Goal: Complete application form

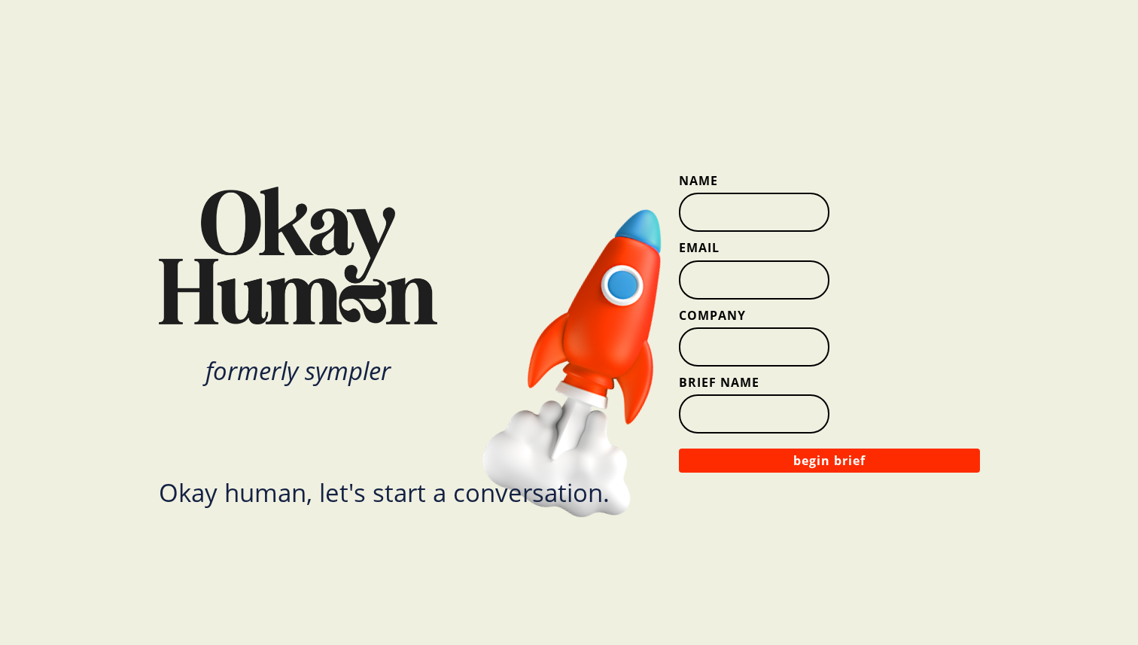
click at [692, 210] on input "Name" at bounding box center [754, 212] width 151 height 39
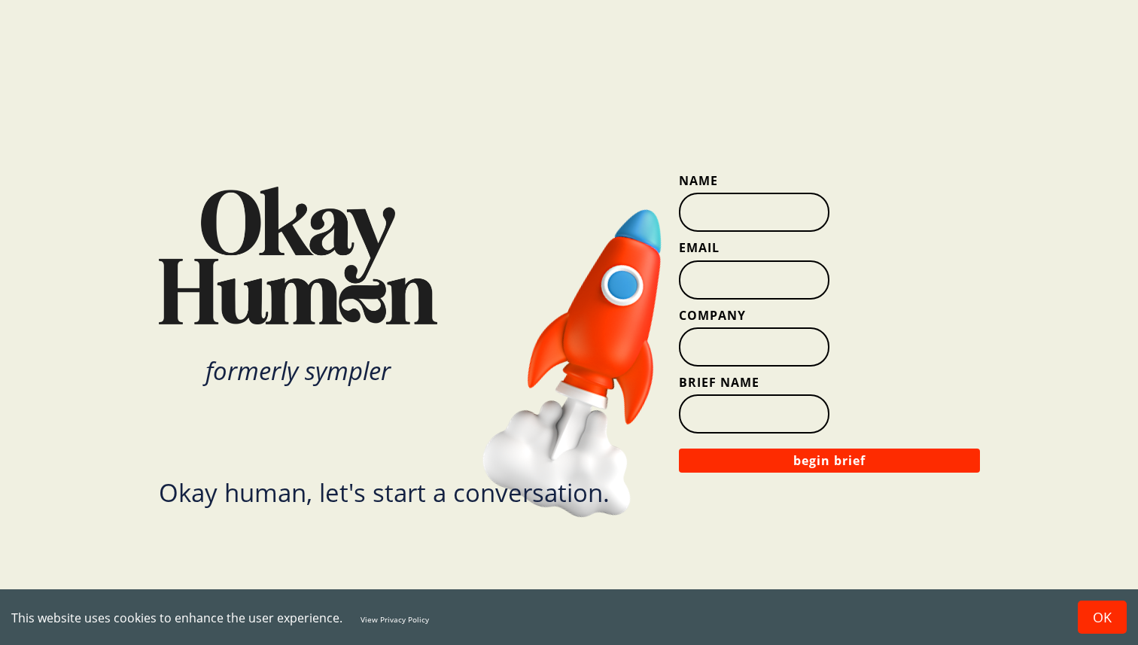
type input "Talita"
click at [744, 284] on input "Email" at bounding box center [754, 279] width 151 height 39
type input "[EMAIL_ADDRESS][PERSON_NAME][DOMAIN_NAME]"
click at [759, 358] on input "Company" at bounding box center [754, 346] width 151 height 39
type input "WGSN"
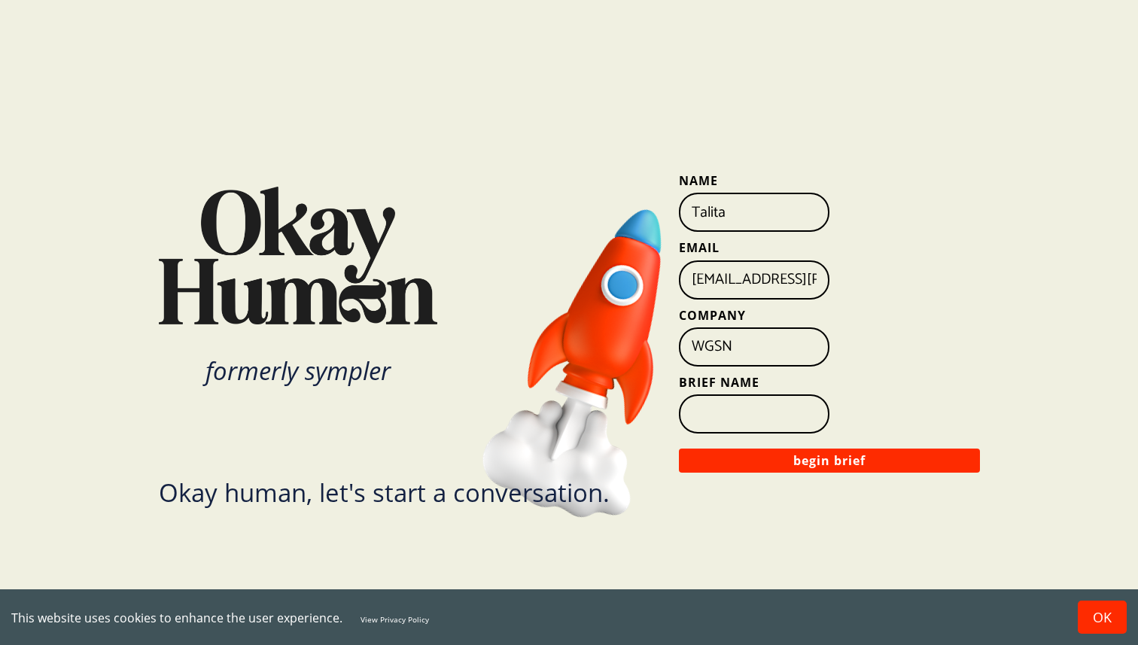
click at [757, 422] on input "Brief Name" at bounding box center [754, 413] width 151 height 39
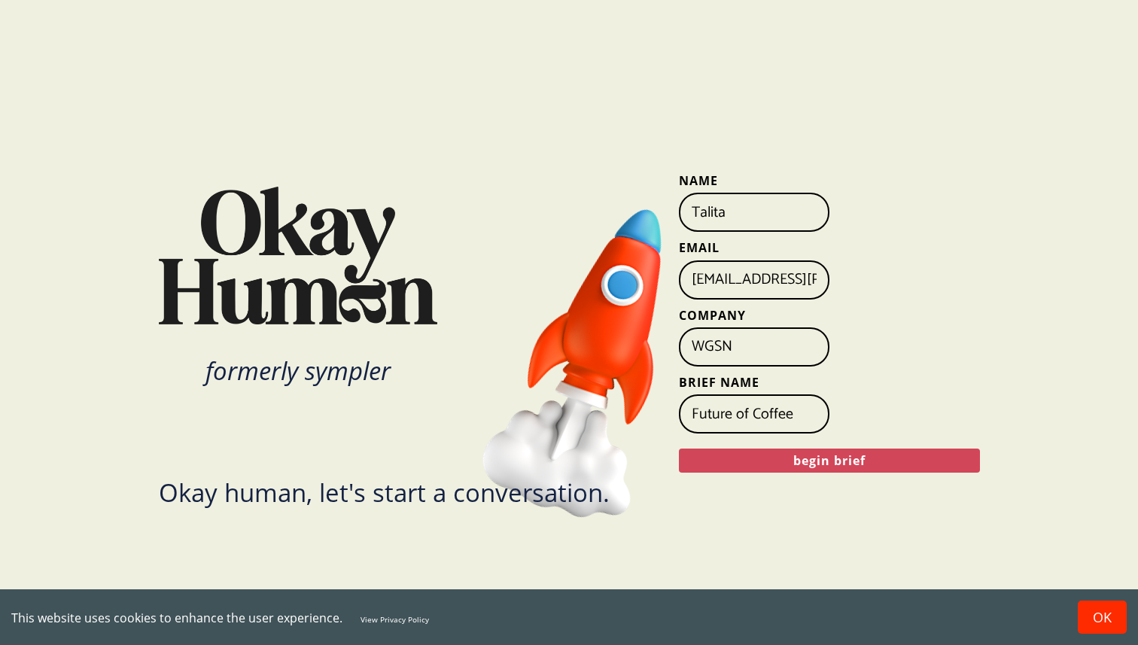
type input "Future of Coffee"
click at [863, 464] on button "begin brief" at bounding box center [829, 461] width 301 height 24
